Goal: Task Accomplishment & Management: Manage account settings

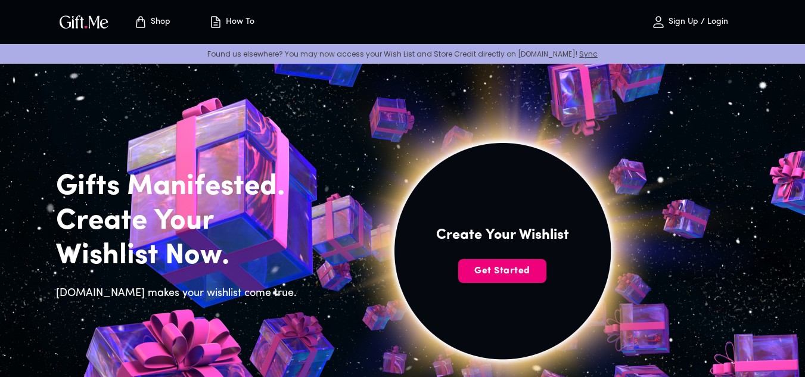
click at [465, 265] on span "Get Started" at bounding box center [502, 271] width 88 height 13
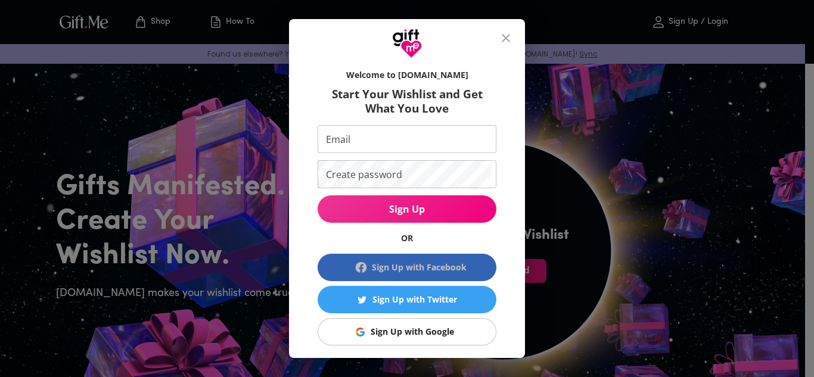
click at [398, 266] on div "Sign Up with Facebook" at bounding box center [419, 267] width 95 height 13
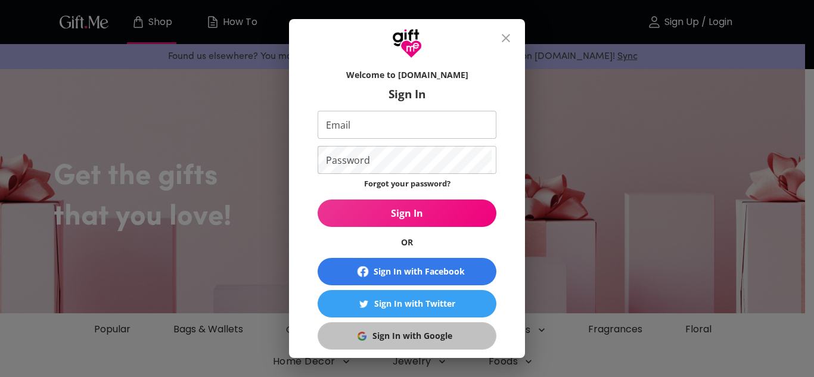
click at [372, 334] on div "Sign In with Google" at bounding box center [412, 336] width 80 height 13
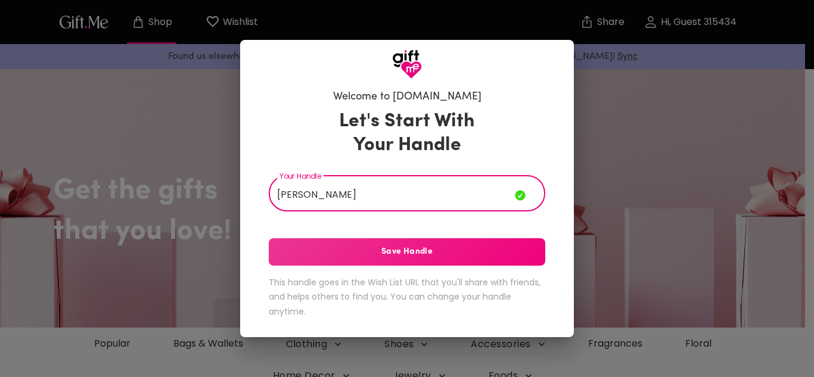
type input "[PERSON_NAME]"
click at [423, 253] on span "Save Handle" at bounding box center [407, 252] width 277 height 13
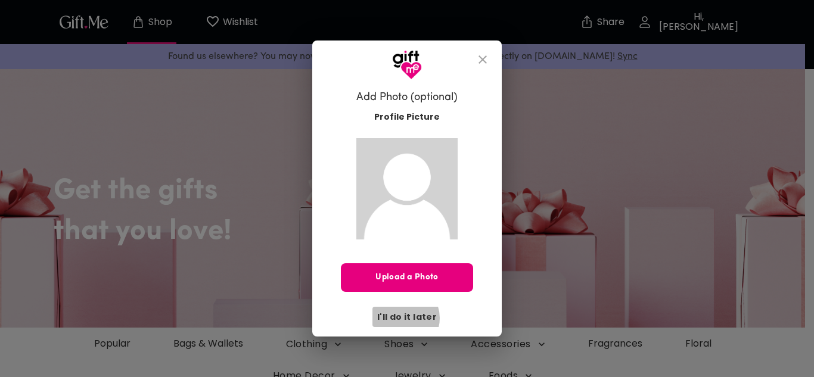
click at [403, 318] on span "I'll do it later" at bounding box center [407, 316] width 60 height 13
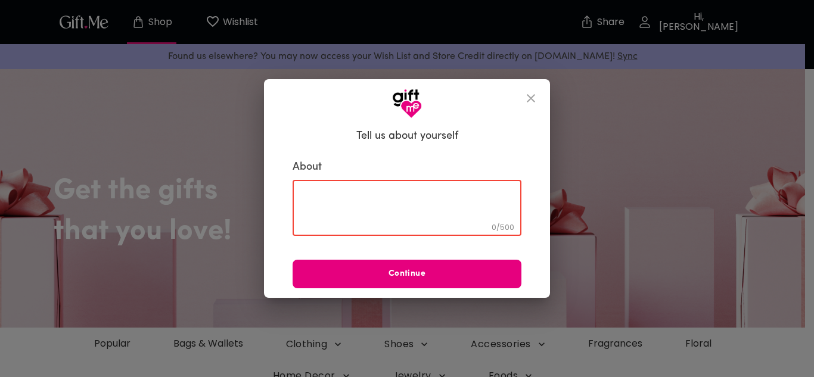
click at [429, 192] on textarea at bounding box center [407, 208] width 212 height 34
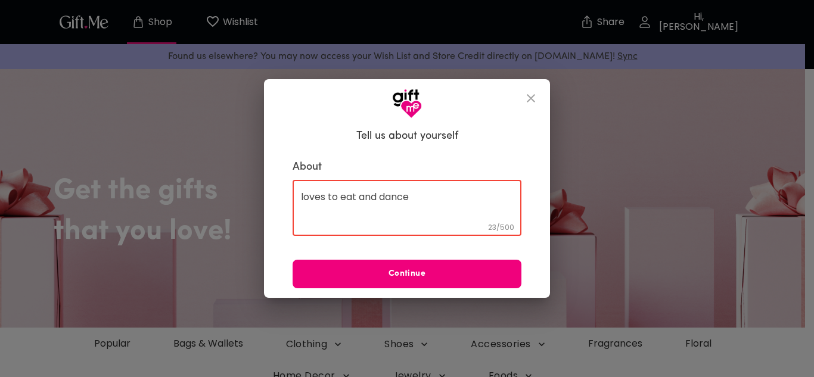
type textarea "loves to eat and dance"
click at [415, 268] on span "Continue" at bounding box center [407, 274] width 229 height 13
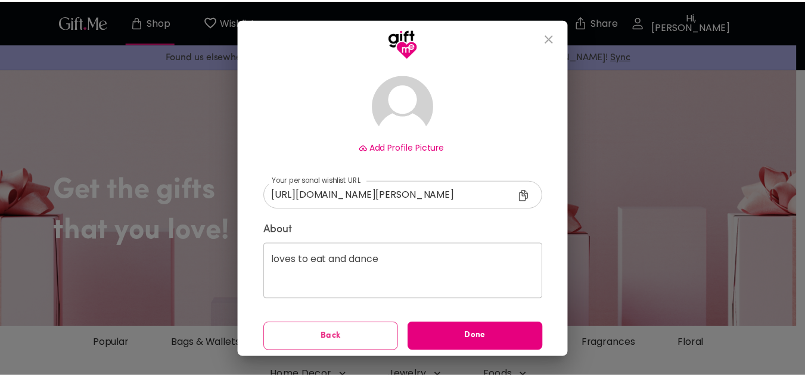
scroll to position [75, 0]
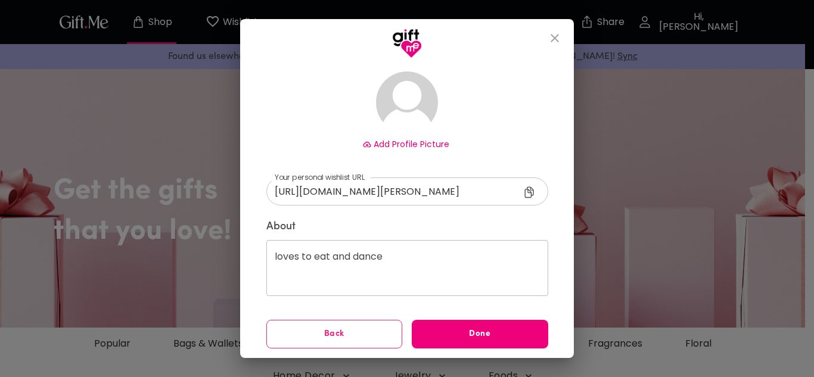
click at [476, 336] on span "Done" at bounding box center [480, 334] width 136 height 13
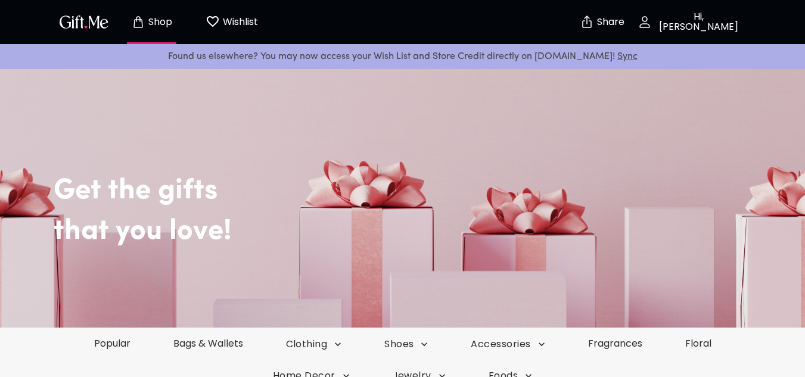
click at [706, 24] on p "Hi, JENELLE" at bounding box center [697, 22] width 91 height 20
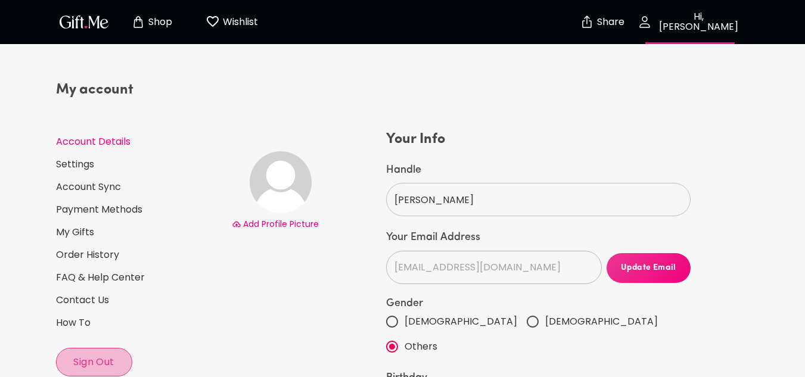
select select "US"
click at [101, 364] on span "Sign Out" at bounding box center [94, 362] width 75 height 13
